Goal: Information Seeking & Learning: Learn about a topic

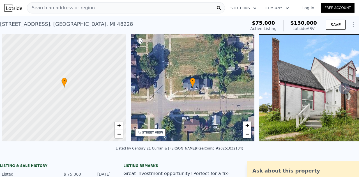
scroll to position [0, 2]
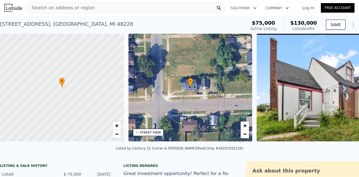
click at [234, 28] on div "[STREET_ADDRESS] Active at $75k (~ARV $130k )" at bounding box center [121, 26] width 243 height 16
click at [234, 23] on div "[STREET_ADDRESS] Active at $75k (~ARV $130k )" at bounding box center [121, 26] width 243 height 16
click at [243, 20] on div "[STREET_ADDRESS] Active at $75k (~ARV $130k )" at bounding box center [121, 26] width 243 height 16
click at [245, 14] on div "Search an address or region Solutions Company Open main menu Log In Free Account" at bounding box center [179, 7] width 350 height 13
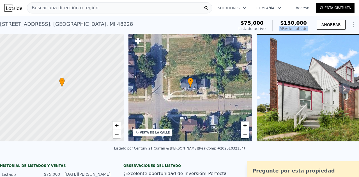
drag, startPoint x: 280, startPoint y: 28, endPoint x: 309, endPoint y: 32, distance: 30.0
click at [309, 32] on div "$75,000 Listado activo $130,000 ARV de Lotside AHORRAR" at bounding box center [297, 26] width 123 height 16
drag, startPoint x: 285, startPoint y: 23, endPoint x: 303, endPoint y: 24, distance: 18.0
click at [303, 24] on font "$130,000" at bounding box center [293, 23] width 27 height 6
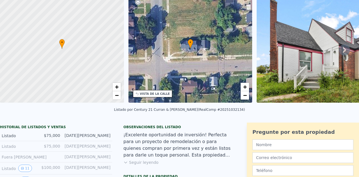
scroll to position [2, 0]
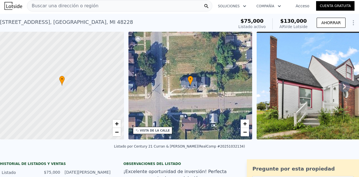
click at [342, 87] on icon at bounding box center [343, 87] width 3 height 6
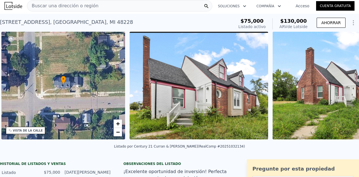
scroll to position [0, 130]
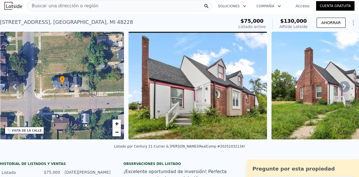
click at [342, 89] on icon at bounding box center [343, 87] width 3 height 6
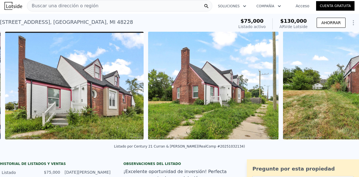
scroll to position [0, 256]
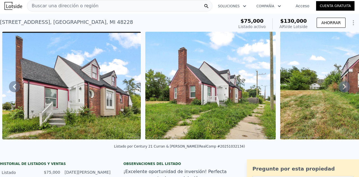
click at [342, 89] on icon at bounding box center [343, 87] width 3 height 6
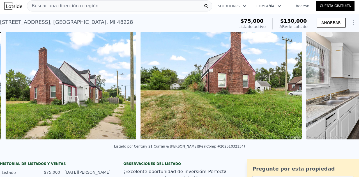
scroll to position [0, 399]
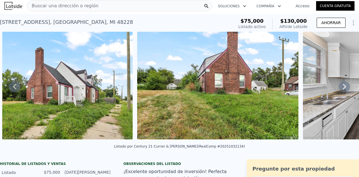
click at [342, 89] on icon at bounding box center [343, 87] width 3 height 6
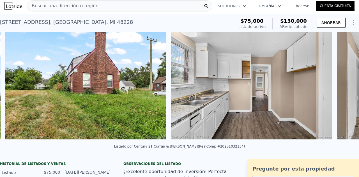
scroll to position [0, 534]
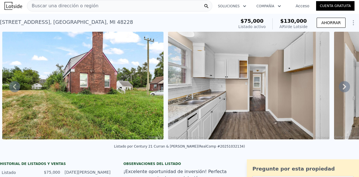
click at [342, 89] on icon at bounding box center [343, 87] width 3 height 6
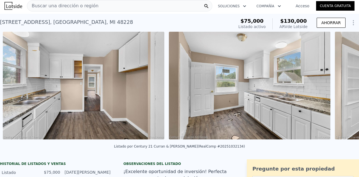
scroll to position [0, 700]
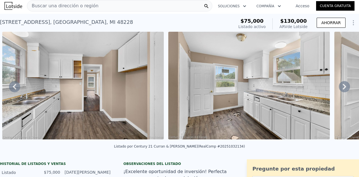
click at [342, 89] on icon at bounding box center [343, 87] width 3 height 6
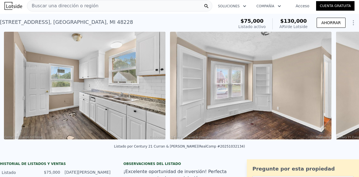
scroll to position [0, 866]
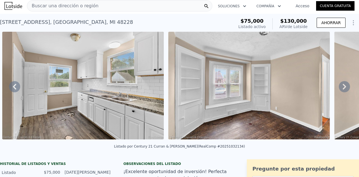
click at [342, 89] on icon at bounding box center [343, 87] width 3 height 6
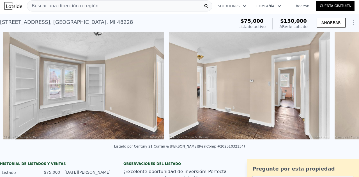
scroll to position [0, 1031]
click at [342, 89] on icon at bounding box center [343, 87] width 3 height 6
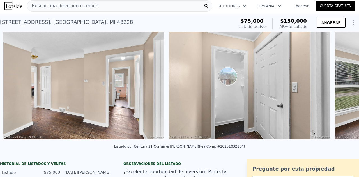
scroll to position [0, 1197]
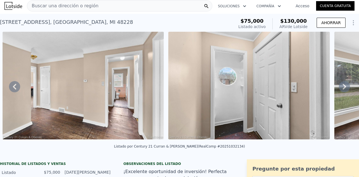
click at [342, 89] on icon at bounding box center [343, 87] width 3 height 6
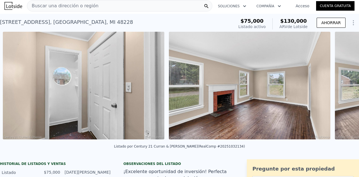
scroll to position [0, 1363]
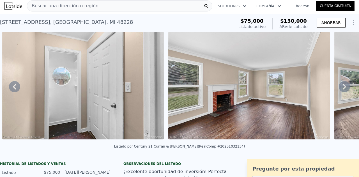
click at [342, 89] on icon at bounding box center [343, 87] width 3 height 6
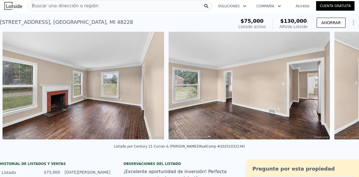
scroll to position [0, 1529]
click at [342, 89] on icon at bounding box center [343, 87] width 3 height 6
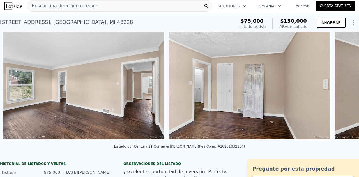
scroll to position [0, 1695]
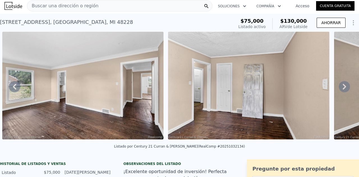
click at [342, 89] on icon at bounding box center [343, 87] width 3 height 6
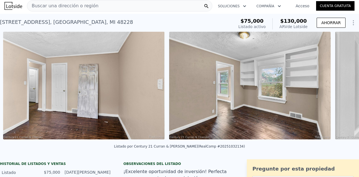
scroll to position [0, 1860]
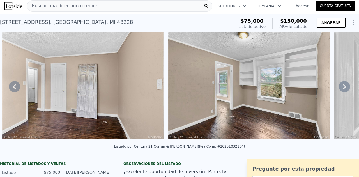
click at [342, 89] on icon at bounding box center [343, 87] width 3 height 6
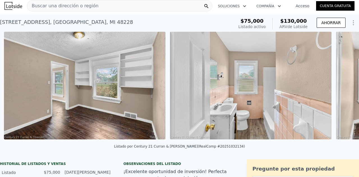
scroll to position [0, 2026]
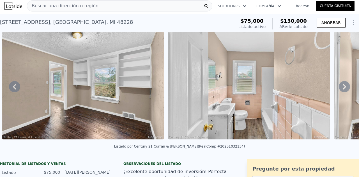
click at [342, 86] on icon at bounding box center [343, 87] width 3 height 6
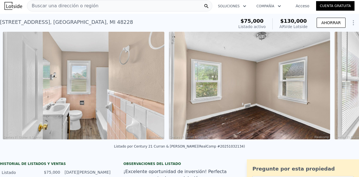
scroll to position [0, 2192]
click at [342, 86] on icon at bounding box center [343, 87] width 3 height 6
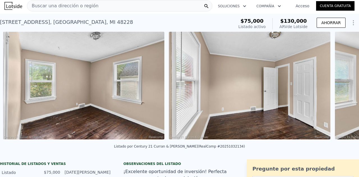
scroll to position [0, 2358]
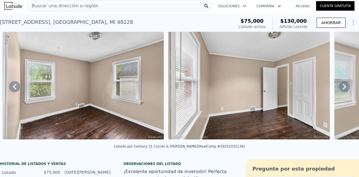
click at [342, 86] on icon at bounding box center [343, 87] width 3 height 6
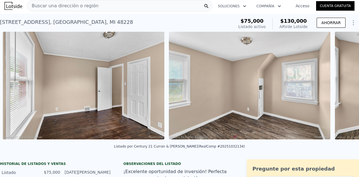
scroll to position [0, 2524]
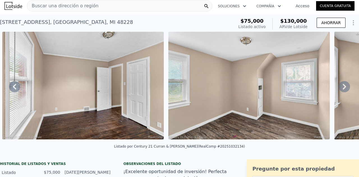
click at [339, 89] on icon at bounding box center [344, 86] width 11 height 11
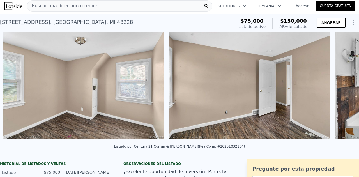
scroll to position [0, 2690]
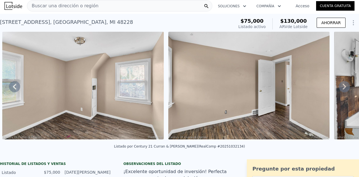
click at [342, 87] on icon at bounding box center [343, 87] width 3 height 6
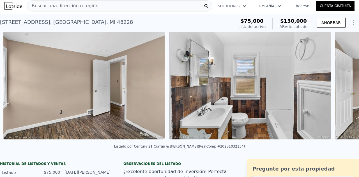
scroll to position [0, 2856]
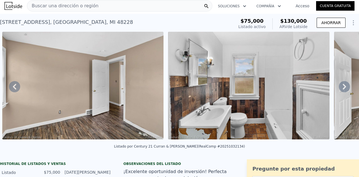
click at [342, 87] on icon at bounding box center [343, 87] width 3 height 6
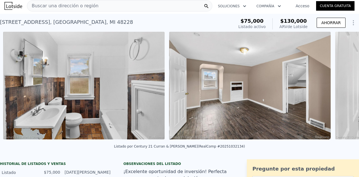
scroll to position [0, 3021]
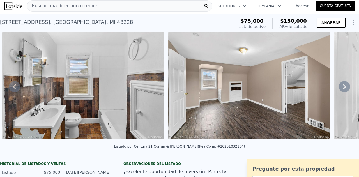
click at [339, 88] on icon at bounding box center [344, 86] width 11 height 11
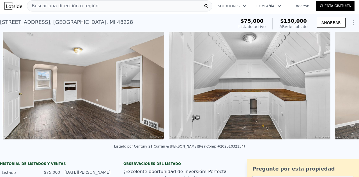
scroll to position [0, 3187]
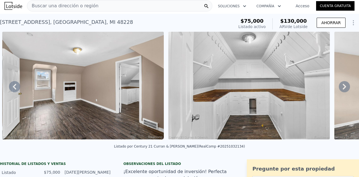
click at [339, 88] on icon at bounding box center [344, 86] width 11 height 11
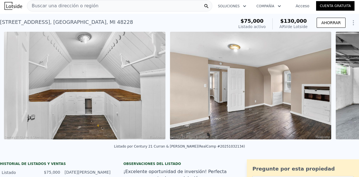
scroll to position [0, 3353]
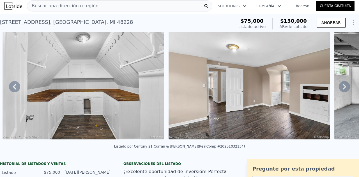
click at [339, 88] on icon at bounding box center [344, 86] width 11 height 11
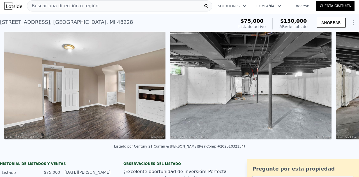
scroll to position [0, 3519]
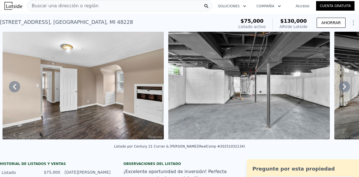
click at [339, 88] on icon at bounding box center [344, 86] width 11 height 11
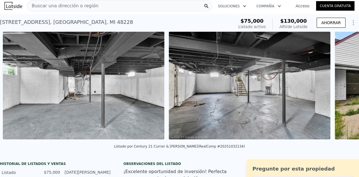
scroll to position [0, 3684]
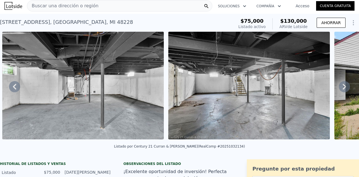
click at [342, 89] on icon at bounding box center [343, 87] width 3 height 6
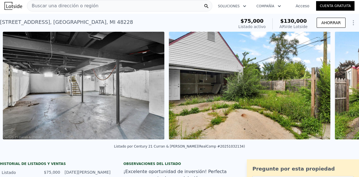
scroll to position [0, 3850]
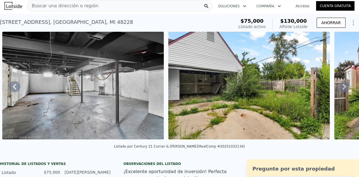
click at [339, 88] on icon at bounding box center [344, 86] width 11 height 11
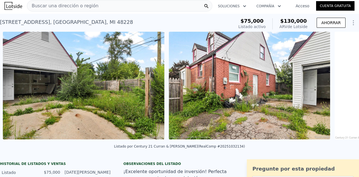
scroll to position [0, 4016]
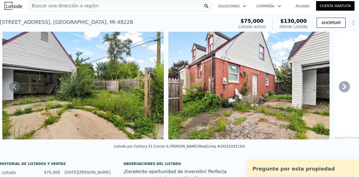
click at [339, 88] on icon at bounding box center [344, 86] width 11 height 11
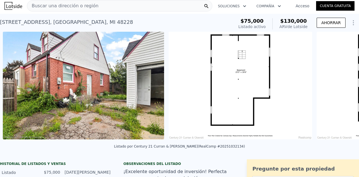
scroll to position [0, 4182]
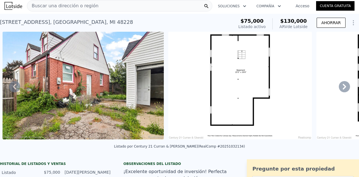
click at [339, 88] on icon at bounding box center [344, 86] width 11 height 11
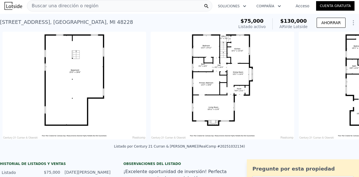
scroll to position [0, 4348]
click at [339, 88] on icon at bounding box center [344, 86] width 11 height 11
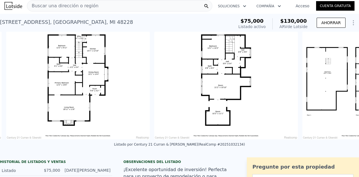
scroll to position [0, 4496]
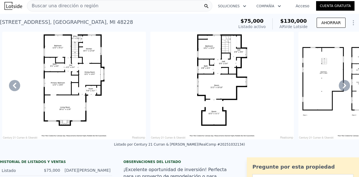
click at [339, 88] on icon at bounding box center [344, 85] width 11 height 11
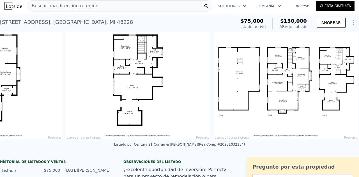
scroll to position [0, 4585]
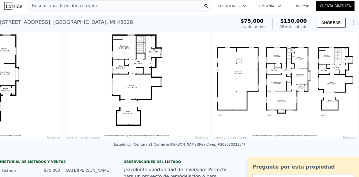
click at [339, 88] on img at bounding box center [284, 86] width 143 height 108
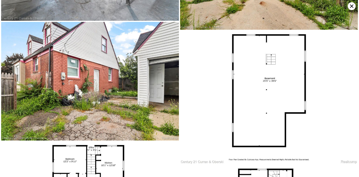
scroll to position [1438, 0]
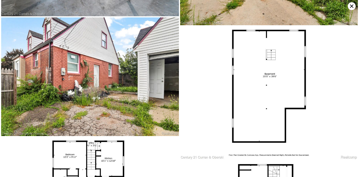
click at [117, 60] on img at bounding box center [90, 76] width 178 height 119
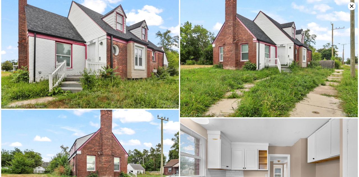
scroll to position [0, 0]
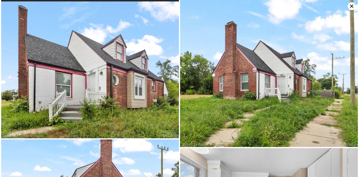
click at [256, 56] on img at bounding box center [269, 73] width 178 height 147
click at [352, 6] on icon at bounding box center [351, 5] width 3 height 3
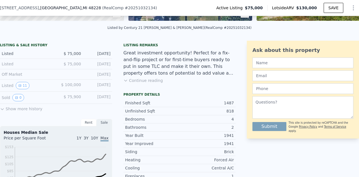
scroll to position [112, 0]
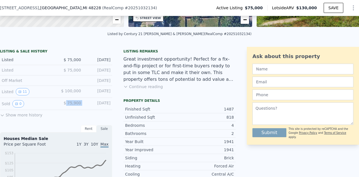
drag, startPoint x: 67, startPoint y: 106, endPoint x: 85, endPoint y: 107, distance: 18.0
click at [85, 107] on div "Sold 0 $ 75,900 [DATE]" at bounding box center [56, 104] width 112 height 12
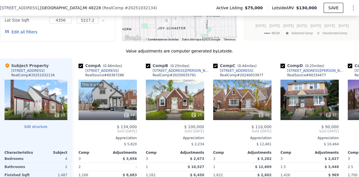
scroll to position [593, 0]
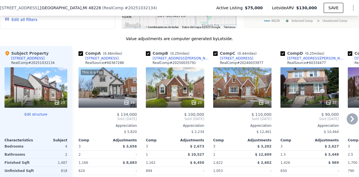
click at [346, 119] on icon at bounding box center [351, 118] width 11 height 11
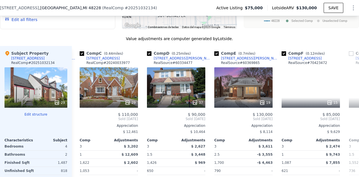
scroll to position [0, 135]
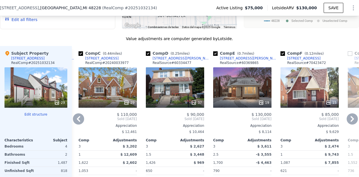
click at [272, 142] on div "Comp E ( 0.7 miles) [STREET_ADDRESS][PERSON_NAME] # 60369865 19 $ 130,000 Sold …" at bounding box center [242, 136] width 63 height 180
click at [77, 122] on icon at bounding box center [78, 118] width 11 height 11
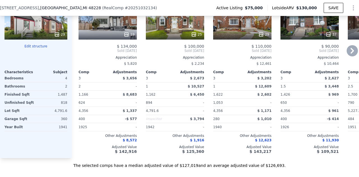
scroll to position [665, 0]
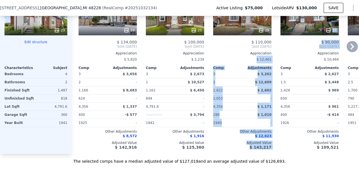
drag, startPoint x: 288, startPoint y: 54, endPoint x: 318, endPoint y: 54, distance: 29.7
click at [257, 60] on div "Comp A ( 0.46 miles) [STREET_ADDRESS] # 60367286 This is a Flip 19 $ 134,000 So…" at bounding box center [215, 64] width 287 height 180
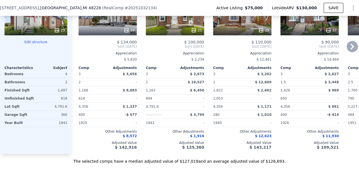
click at [350, 48] on icon at bounding box center [351, 47] width 3 height 6
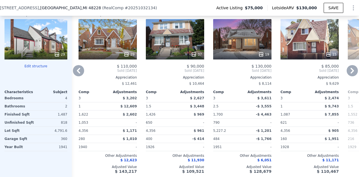
scroll to position [637, 0]
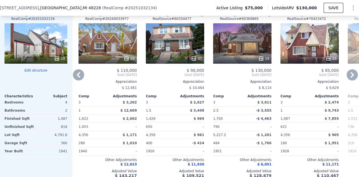
click at [349, 78] on icon at bounding box center [351, 74] width 11 height 11
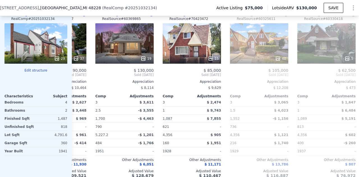
scroll to position [0, 269]
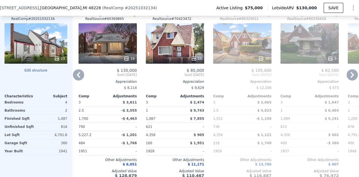
click at [349, 78] on icon at bounding box center [351, 74] width 11 height 11
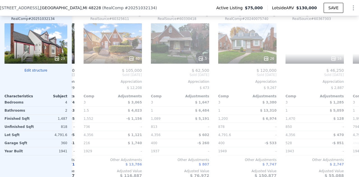
scroll to position [0, 404]
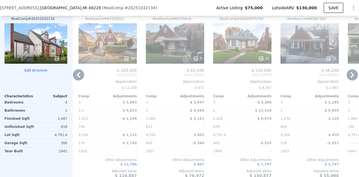
click at [346, 76] on icon at bounding box center [351, 74] width 11 height 11
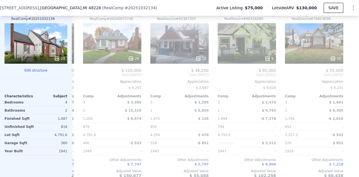
scroll to position [0, 538]
click at [80, 77] on icon at bounding box center [78, 74] width 11 height 11
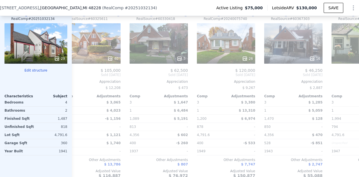
scroll to position [0, 403]
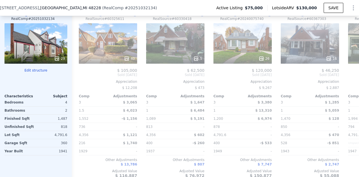
click at [80, 77] on span "Sold [DATE]" at bounding box center [108, 75] width 58 height 4
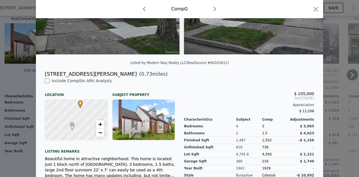
scroll to position [93, 0]
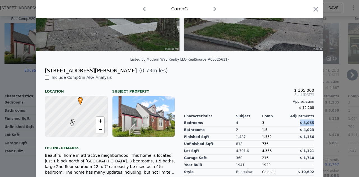
drag, startPoint x: 300, startPoint y: 127, endPoint x: 312, endPoint y: 128, distance: 12.1
click at [312, 128] on div "$ 105,000 Sold [DATE] Appreciation $ 12,208 Characteristics Subject Comp Adjust…" at bounding box center [248, 165] width 139 height 180
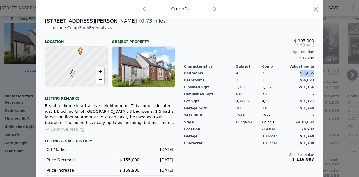
scroll to position [143, 0]
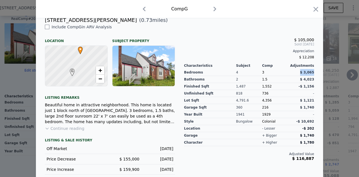
click at [314, 12] on icon "button" at bounding box center [316, 9] width 8 height 8
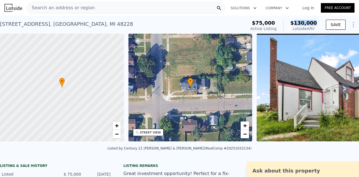
drag, startPoint x: 295, startPoint y: 21, endPoint x: 316, endPoint y: 21, distance: 20.7
click at [316, 21] on div "$75,000 Active Listing $130,000 Lotside ARV" at bounding box center [283, 26] width 71 height 16
click at [111, 8] on div "Search an address or region" at bounding box center [126, 7] width 198 height 11
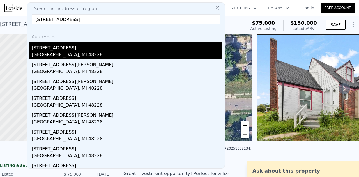
type input "[STREET_ADDRESS]"
click at [42, 49] on div "[STREET_ADDRESS]" at bounding box center [127, 46] width 191 height 9
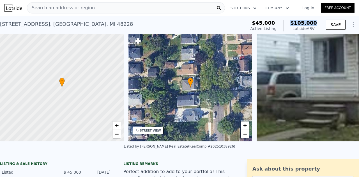
drag, startPoint x: 293, startPoint y: 23, endPoint x: 317, endPoint y: 24, distance: 24.4
click at [317, 24] on div "$45,000 Active Listing $105,000 Lotside ARV SAVE" at bounding box center [303, 26] width 111 height 16
click at [107, 8] on div "Search an address or region" at bounding box center [126, 7] width 198 height 11
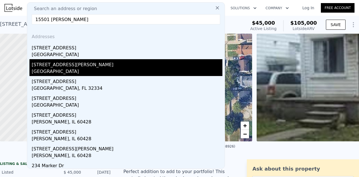
type input "15501 [PERSON_NAME]"
click at [69, 68] on div "[GEOGRAPHIC_DATA]" at bounding box center [127, 72] width 191 height 8
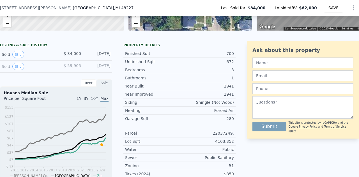
scroll to position [103, 0]
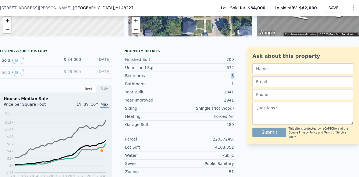
drag, startPoint x: 228, startPoint y: 81, endPoint x: 233, endPoint y: 83, distance: 4.8
click at [233, 83] on div "LISTING & SALE HISTORY Sold 0 $ 34,000 [DATE] Sold 0 $ 59,905 [DATE] Rent Sale …" at bounding box center [179, 166] width 359 height 238
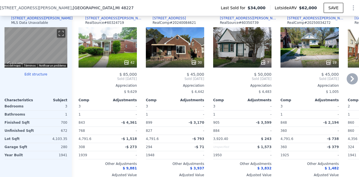
scroll to position [566, 0]
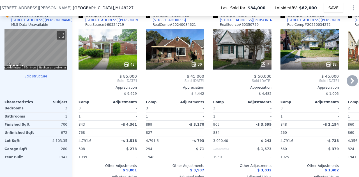
click at [265, 67] on icon at bounding box center [263, 65] width 6 height 6
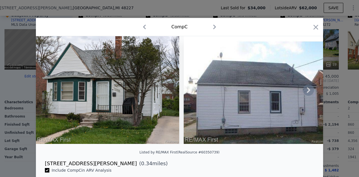
click at [304, 93] on icon at bounding box center [308, 89] width 11 height 11
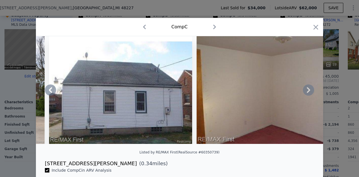
click at [304, 93] on icon at bounding box center [308, 89] width 11 height 11
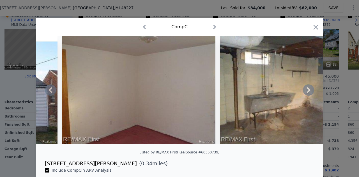
click at [304, 93] on icon at bounding box center [308, 89] width 11 height 11
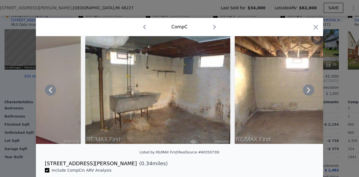
click at [304, 93] on icon at bounding box center [308, 89] width 11 height 11
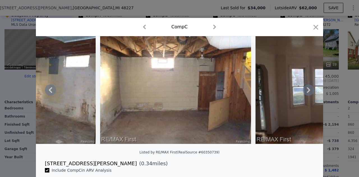
click at [304, 93] on icon at bounding box center [308, 89] width 11 height 11
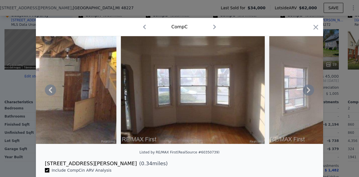
click at [304, 93] on icon at bounding box center [308, 89] width 11 height 11
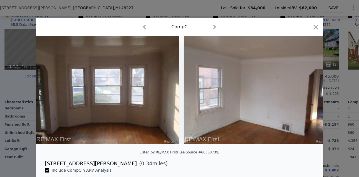
scroll to position [0, 766]
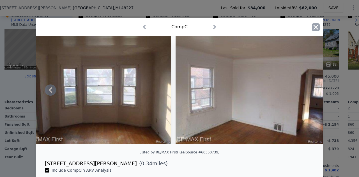
click at [315, 29] on icon "button" at bounding box center [315, 27] width 5 height 5
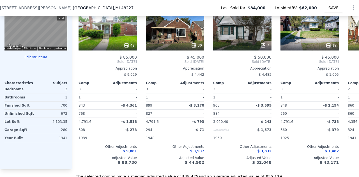
scroll to position [587, 0]
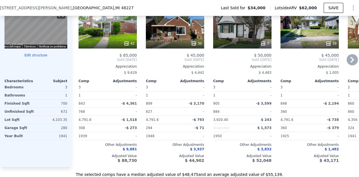
click at [350, 62] on icon at bounding box center [351, 60] width 3 height 6
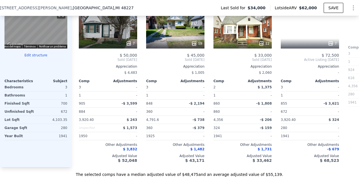
scroll to position [0, 135]
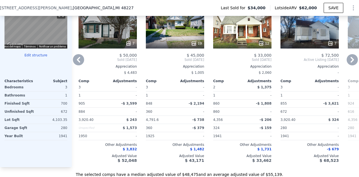
click at [350, 62] on icon at bounding box center [351, 60] width 3 height 6
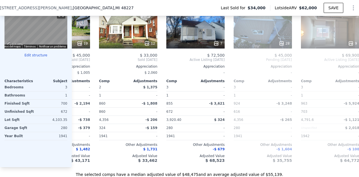
scroll to position [0, 269]
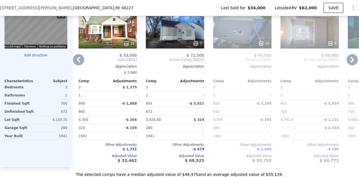
click at [350, 62] on icon at bounding box center [351, 60] width 3 height 6
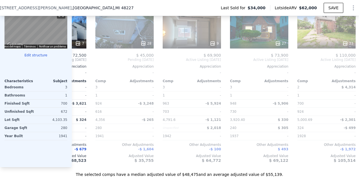
scroll to position [0, 404]
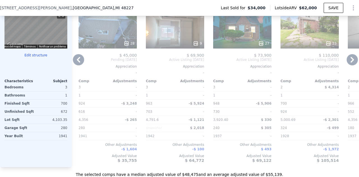
click at [350, 62] on icon at bounding box center [351, 60] width 3 height 6
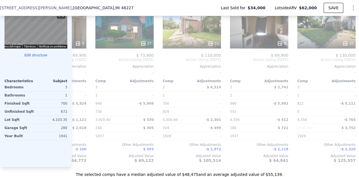
scroll to position [0, 538]
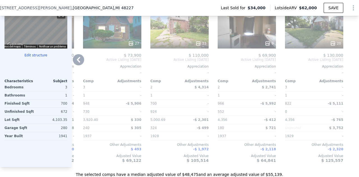
click at [350, 65] on div at bounding box center [354, 77] width 9 height 180
click at [75, 61] on icon at bounding box center [78, 59] width 11 height 11
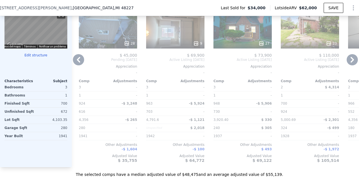
click at [75, 61] on icon at bounding box center [78, 59] width 11 height 11
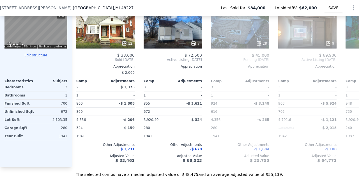
scroll to position [0, 269]
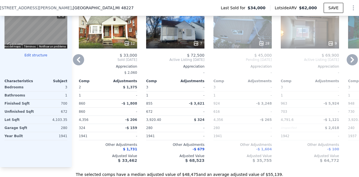
click at [75, 61] on icon at bounding box center [78, 59] width 11 height 11
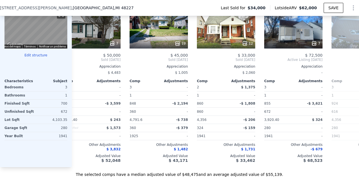
scroll to position [0, 134]
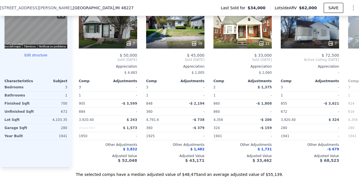
click at [75, 61] on div "Comp A ( 0.25 miles) [STREET_ADDRESS][PERSON_NAME] # 60324719 42 $ 85,000 Sold …" at bounding box center [215, 77] width 287 height 180
click at [75, 61] on icon at bounding box center [78, 59] width 11 height 11
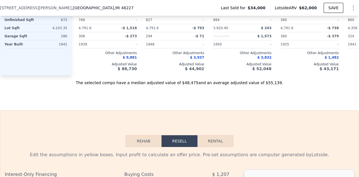
scroll to position [703, 0]
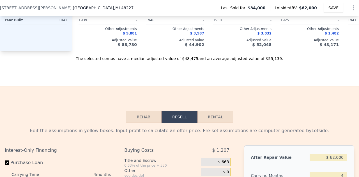
click at [145, 123] on button "Rehab" at bounding box center [144, 117] width 36 height 12
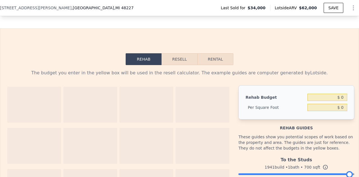
scroll to position [750, 0]
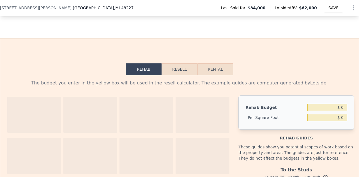
click at [181, 75] on button "Resell" at bounding box center [179, 69] width 36 height 12
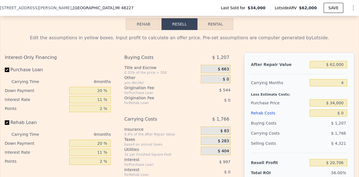
scroll to position [792, 0]
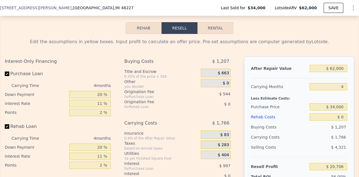
click at [215, 34] on button "Rental" at bounding box center [215, 28] width 36 height 12
select select "30"
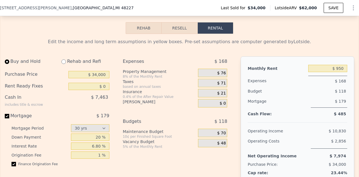
click at [215, 34] on button "Rental" at bounding box center [215, 28] width 36 height 12
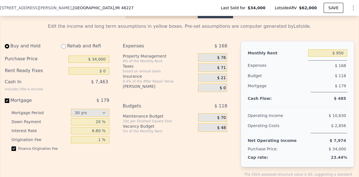
scroll to position [805, 0]
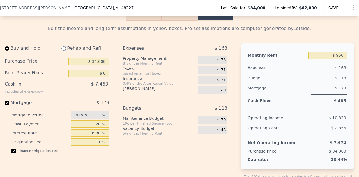
click at [64, 51] on input "radio" at bounding box center [63, 48] width 4 height 4
radio input "true"
type input "$ 1,250"
select select "30"
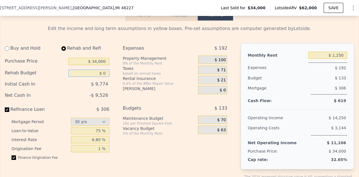
click at [105, 77] on input "$ 0" at bounding box center [88, 72] width 41 height 7
type input "$ 15,000"
click at [161, 61] on div "Property Management" at bounding box center [159, 58] width 73 height 6
click at [339, 59] on input "$ 1,250" at bounding box center [327, 55] width 39 height 7
type input "$ 1,000"
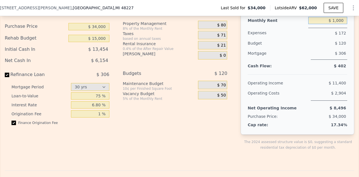
scroll to position [854, 0]
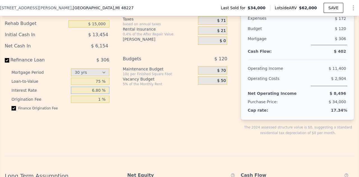
click at [101, 94] on input "6.80 %" at bounding box center [90, 90] width 38 height 7
type input "6 %"
type input "7.85 %"
click at [157, 113] on div "Expenses $ 172 Property Management 8% of the Monthly Rent $ 80 Taxes based on a…" at bounding box center [177, 69] width 109 height 151
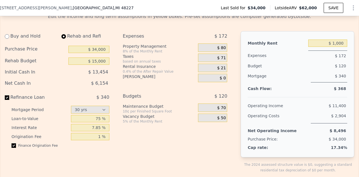
scroll to position [819, 0]
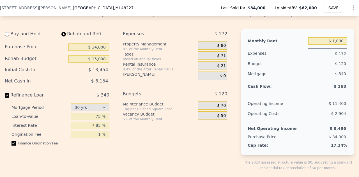
click at [222, 48] on span "$ 80" at bounding box center [221, 45] width 9 height 5
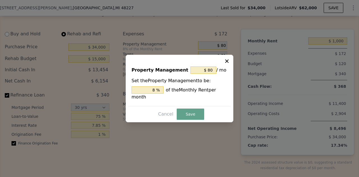
click at [227, 68] on div "Property Management $ 80 / mo Set the Property Management to be: 8 % of the Mon…" at bounding box center [179, 84] width 103 height 44
click at [227, 64] on icon at bounding box center [227, 61] width 6 height 6
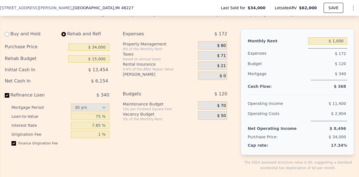
click at [219, 58] on span "$ 71" at bounding box center [221, 55] width 9 height 5
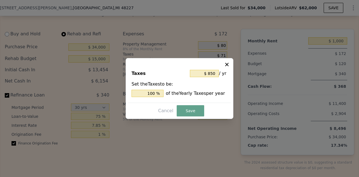
click at [227, 64] on icon at bounding box center [226, 64] width 3 height 3
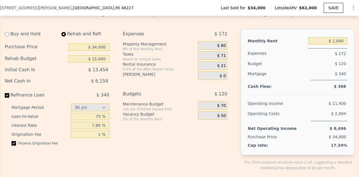
click at [227, 64] on div "Expenses $ 172 Property Management 8% of the Monthly Rent $ 80 Taxes based on a…" at bounding box center [177, 104] width 109 height 151
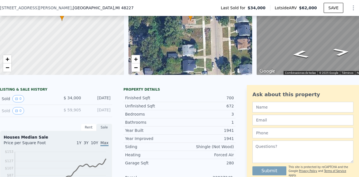
scroll to position [0, 0]
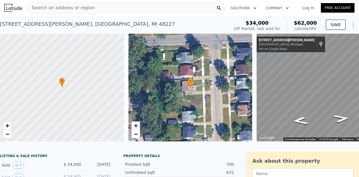
click at [105, 4] on div "Search an address or region" at bounding box center [126, 7] width 198 height 11
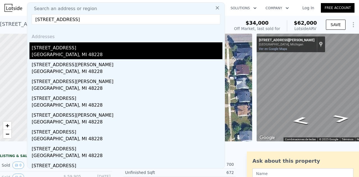
type input "[STREET_ADDRESS]"
click at [59, 50] on div "[STREET_ADDRESS]" at bounding box center [127, 46] width 191 height 9
type input "2"
type input "826"
type input "1290"
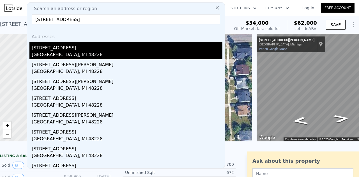
type input "3484.8"
type input "4791.6"
type input "$ 0"
type input "$ 1,200"
select select "30"
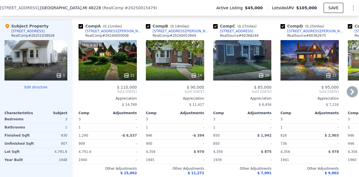
scroll to position [607, 0]
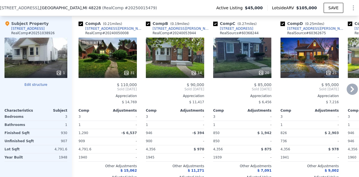
click at [350, 92] on icon at bounding box center [351, 89] width 3 height 6
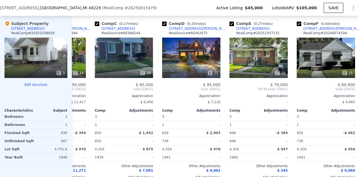
scroll to position [0, 135]
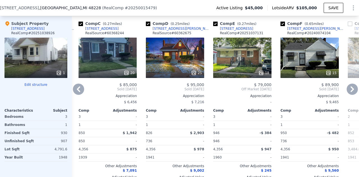
click at [350, 92] on icon at bounding box center [351, 89] width 3 height 6
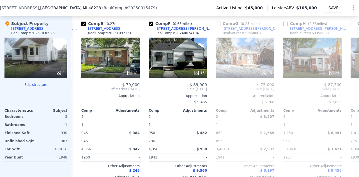
scroll to position [0, 269]
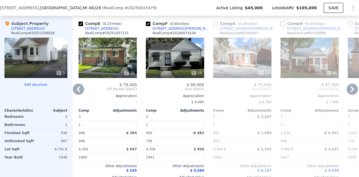
click at [350, 92] on icon at bounding box center [351, 89] width 3 height 6
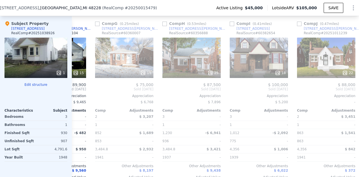
scroll to position [0, 404]
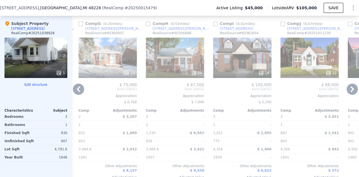
click at [350, 92] on icon at bounding box center [351, 89] width 3 height 6
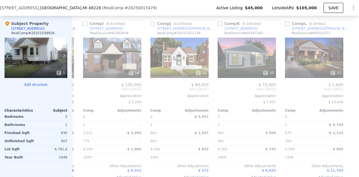
scroll to position [0, 538]
click at [350, 92] on div at bounding box center [354, 102] width 9 height 172
click at [83, 98] on div "Appreciation" at bounding box center [112, 96] width 58 height 4
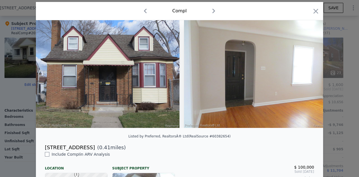
scroll to position [8, 0]
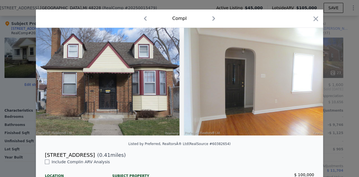
click at [209, 19] on icon "button" at bounding box center [213, 18] width 9 height 9
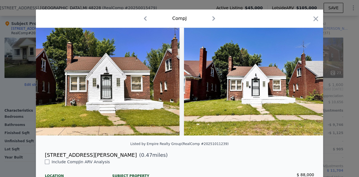
click at [211, 19] on icon "button" at bounding box center [213, 18] width 9 height 9
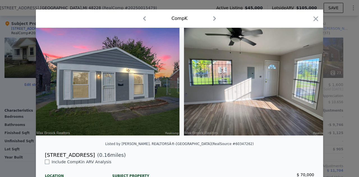
click at [211, 19] on icon "button" at bounding box center [214, 18] width 9 height 9
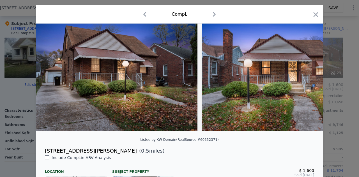
scroll to position [12, 0]
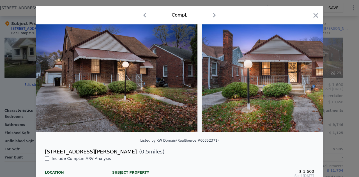
click at [212, 16] on icon "button" at bounding box center [214, 15] width 9 height 9
checkbox input "true"
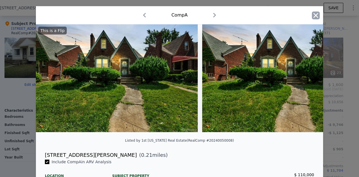
click at [314, 15] on icon "button" at bounding box center [316, 15] width 8 height 8
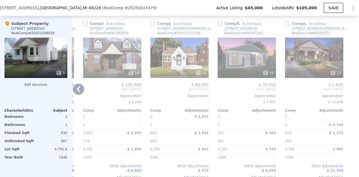
click at [80, 92] on icon at bounding box center [78, 89] width 11 height 11
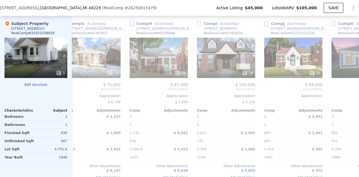
scroll to position [0, 403]
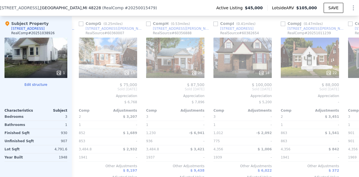
click at [80, 91] on span "Sold [DATE]" at bounding box center [108, 89] width 58 height 4
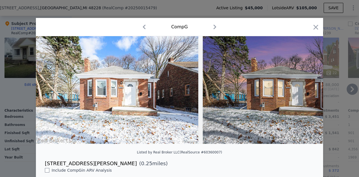
click at [80, 92] on img at bounding box center [117, 90] width 162 height 108
click at [308, 92] on icon at bounding box center [308, 89] width 11 height 11
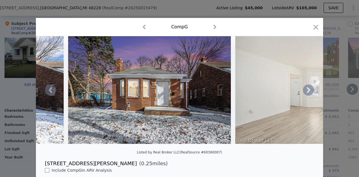
click at [308, 92] on icon at bounding box center [308, 89] width 11 height 11
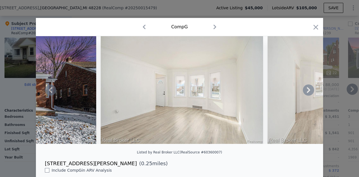
click at [308, 92] on icon at bounding box center [308, 89] width 11 height 11
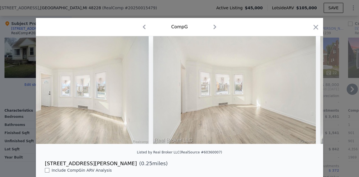
scroll to position [0, 404]
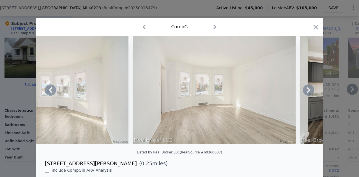
click at [308, 92] on div at bounding box center [179, 90] width 287 height 108
click at [307, 93] on icon at bounding box center [308, 90] width 3 height 6
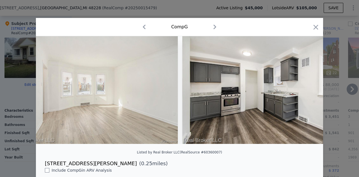
scroll to position [0, 538]
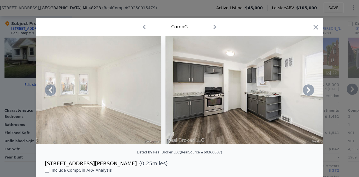
click at [306, 93] on div at bounding box center [179, 90] width 287 height 108
click at [313, 28] on icon "button" at bounding box center [315, 27] width 5 height 5
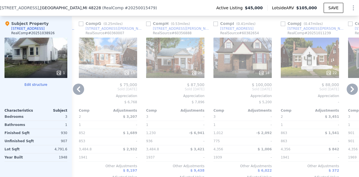
click at [80, 94] on icon at bounding box center [78, 89] width 11 height 11
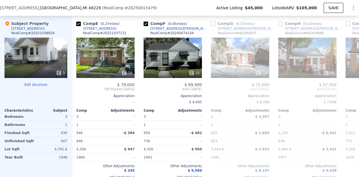
scroll to position [0, 269]
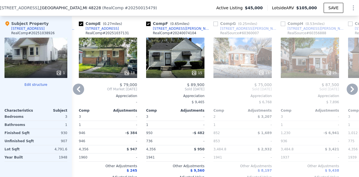
click at [80, 94] on icon at bounding box center [78, 89] width 11 height 11
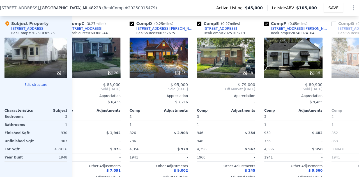
scroll to position [0, 134]
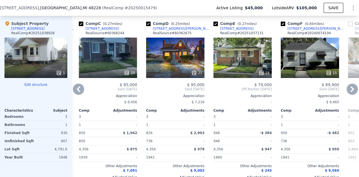
click at [80, 94] on icon at bounding box center [78, 89] width 11 height 11
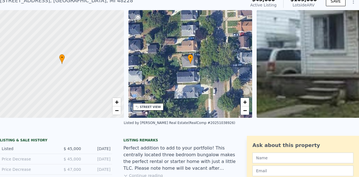
scroll to position [0, 0]
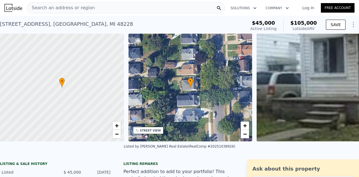
click at [145, 8] on div "Search an address or region" at bounding box center [126, 7] width 198 height 11
